Goal: Transaction & Acquisition: Purchase product/service

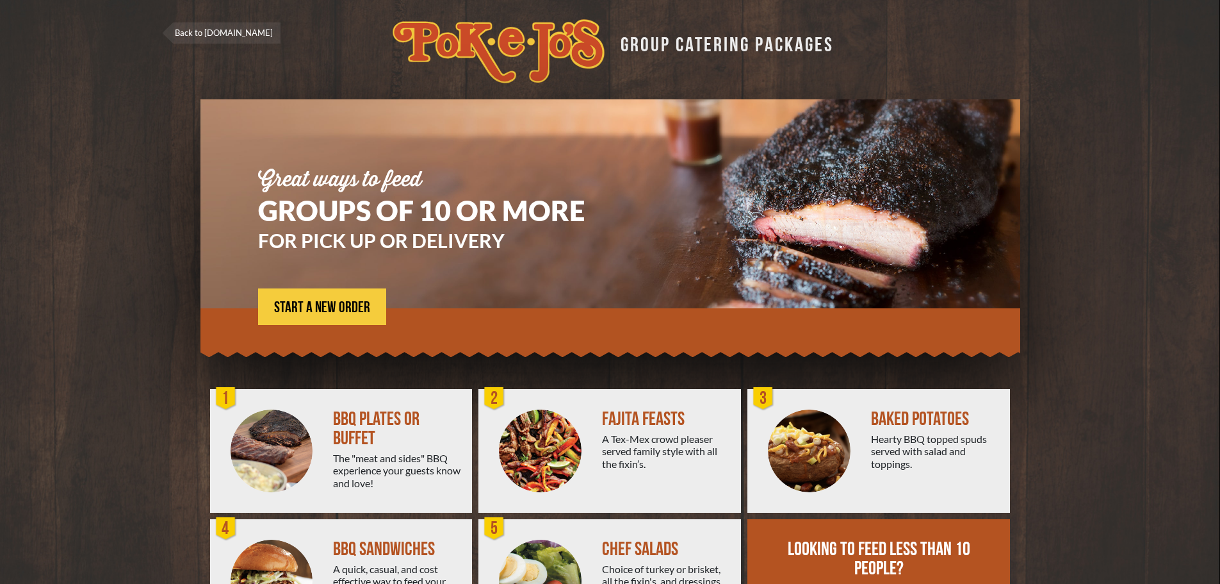
click at [400, 421] on div "BBQ PLATES OR BUFFET" at bounding box center [397, 428] width 129 height 38
click at [302, 307] on span "START A NEW ORDER" at bounding box center [322, 307] width 96 height 15
click at [341, 313] on span "START A NEW ORDER" at bounding box center [322, 307] width 96 height 15
click at [343, 306] on span "START A NEW ORDER" at bounding box center [322, 307] width 96 height 15
click at [340, 294] on link "START A NEW ORDER" at bounding box center [322, 306] width 128 height 37
